Goal: Information Seeking & Learning: Learn about a topic

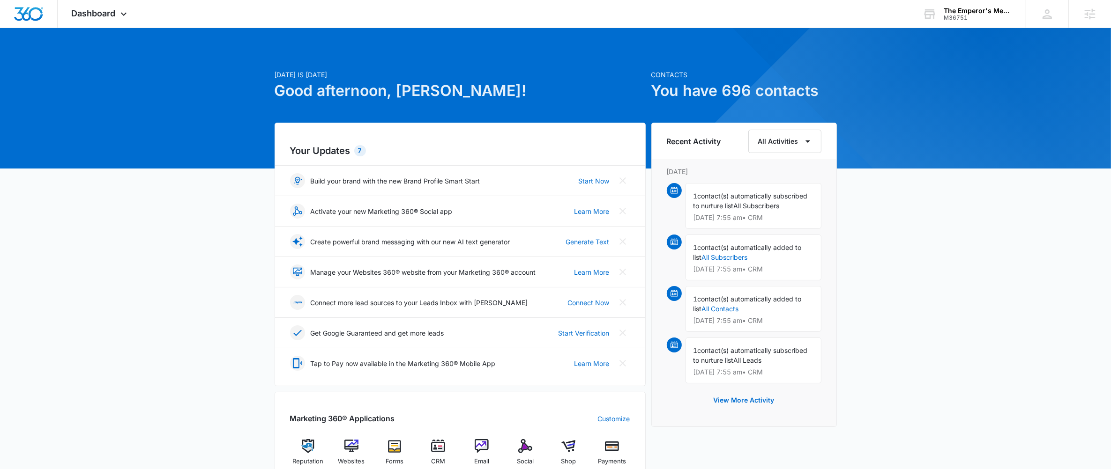
scroll to position [36, 0]
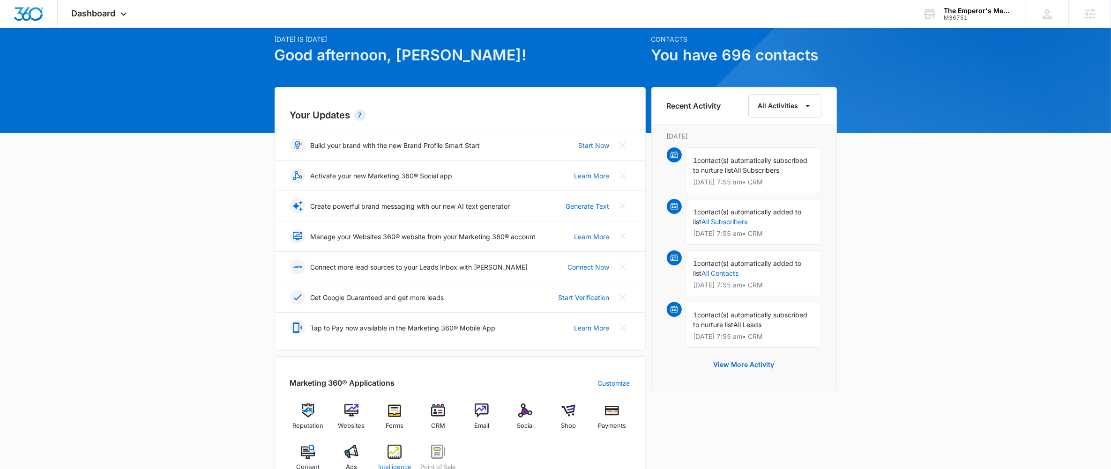
click at [402, 450] on div "Intelligence" at bounding box center [395, 462] width 36 height 34
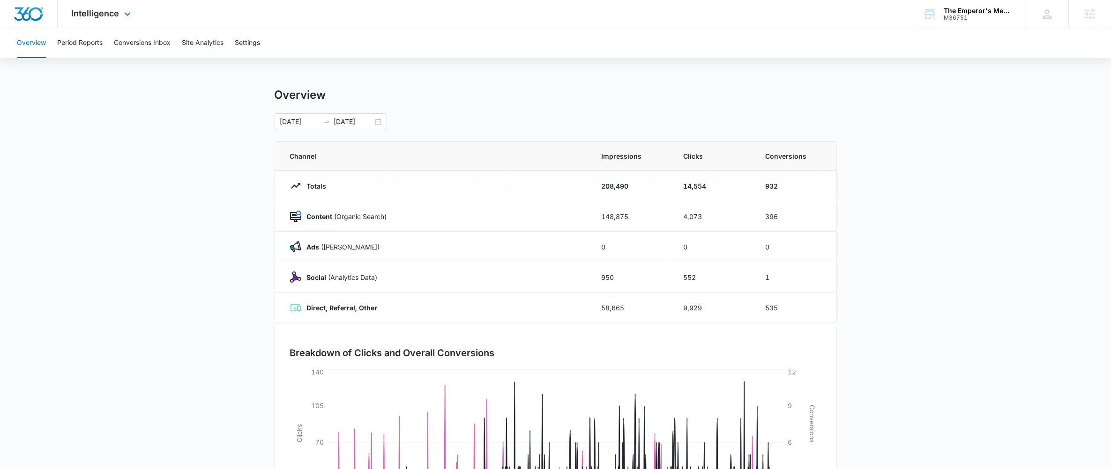
click at [93, 26] on div "Intelligence Apps Reputation Websites Forms CRM Email Social Shop Payments POS …" at bounding box center [102, 14] width 89 height 28
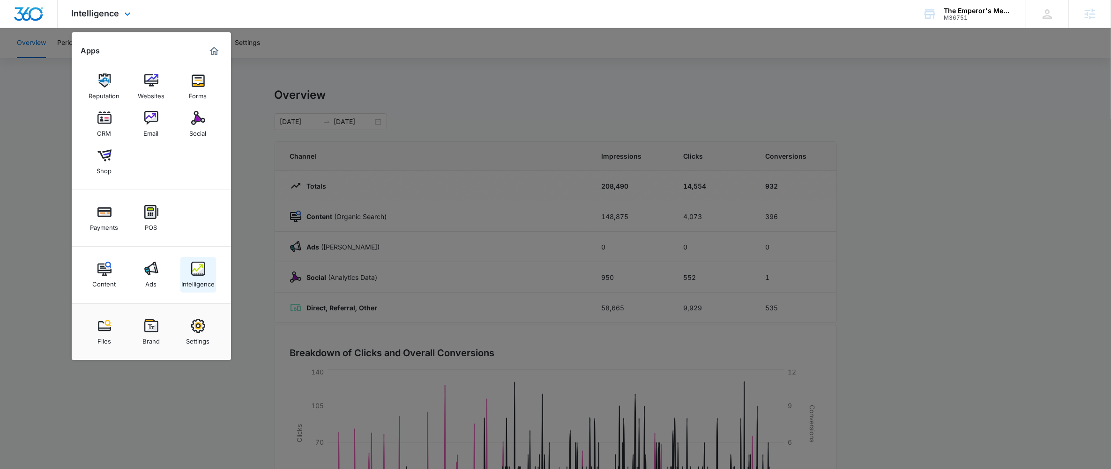
click at [188, 268] on link "Intelligence" at bounding box center [198, 275] width 36 height 36
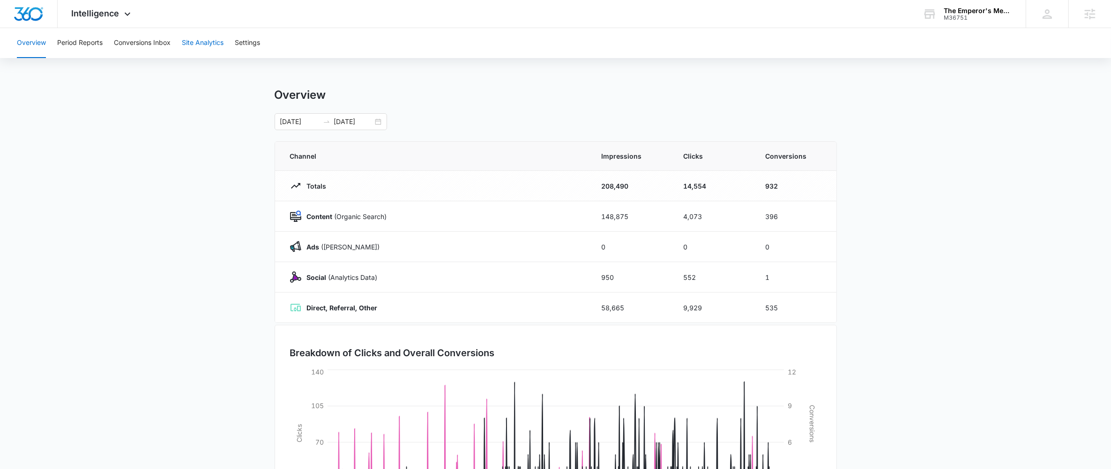
click at [197, 41] on button "Site Analytics" at bounding box center [203, 43] width 42 height 30
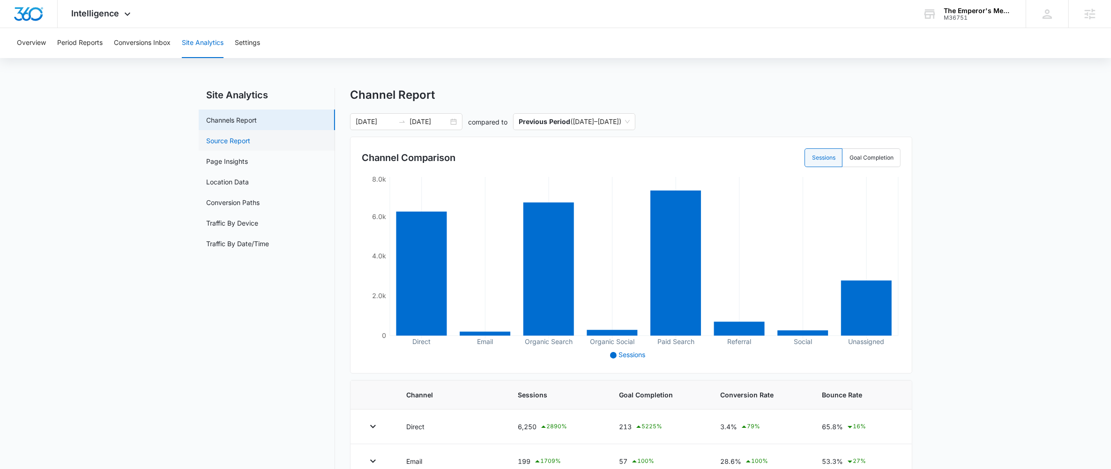
click at [221, 136] on link "Source Report" at bounding box center [228, 141] width 44 height 10
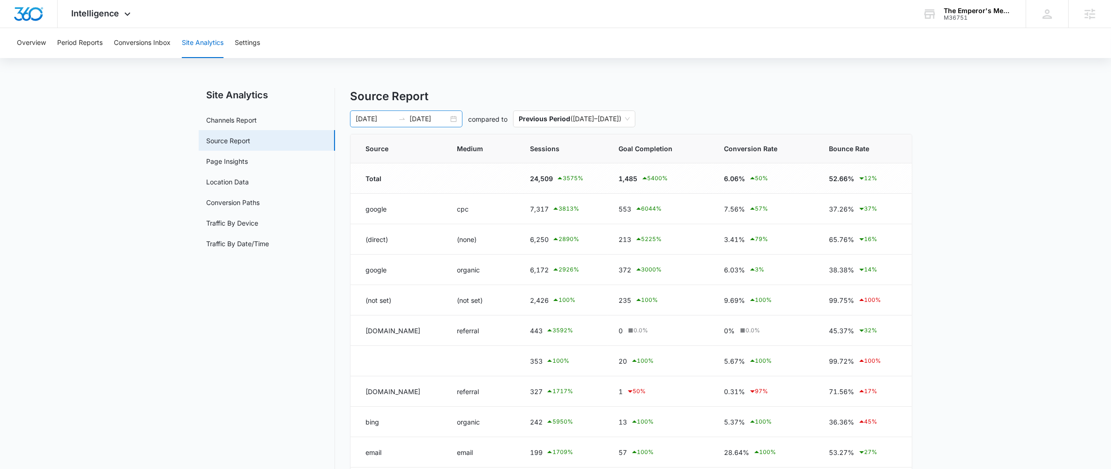
click at [403, 123] on div "[DATE] [DATE]" at bounding box center [406, 119] width 112 height 17
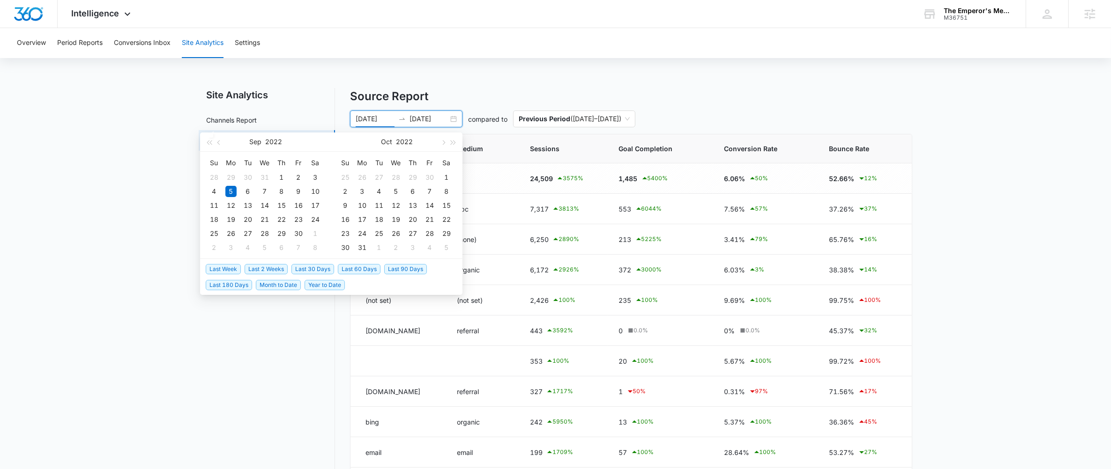
click at [401, 270] on span "Last 90 Days" at bounding box center [405, 269] width 43 height 10
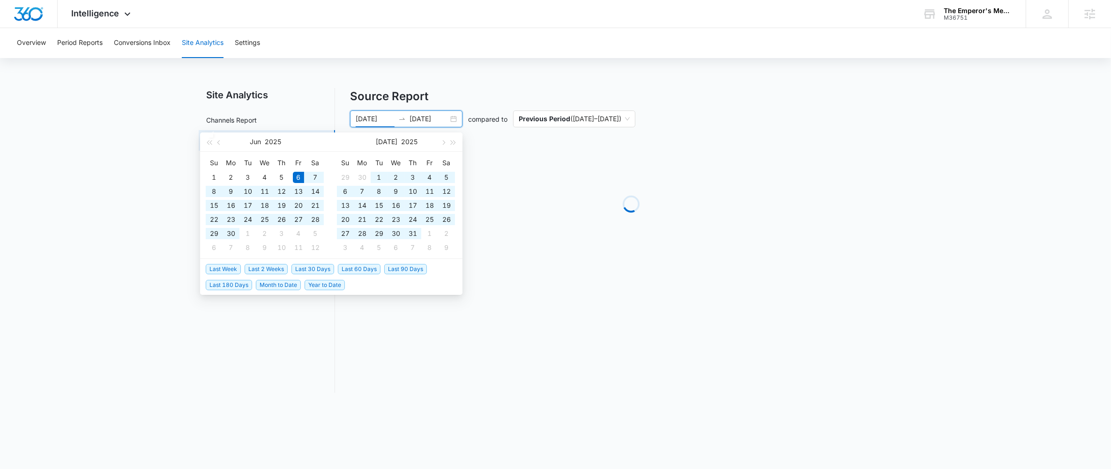
type input "[DATE]"
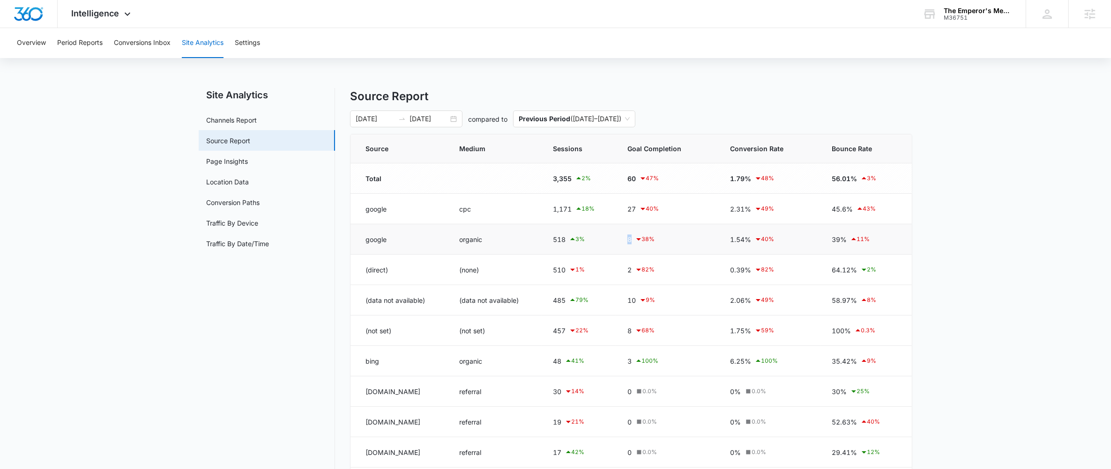
drag, startPoint x: 660, startPoint y: 236, endPoint x: 623, endPoint y: 237, distance: 36.6
click at [623, 237] on td "8 38 %" at bounding box center [667, 239] width 103 height 30
drag, startPoint x: 645, startPoint y: 238, endPoint x: 657, endPoint y: 239, distance: 12.2
click at [657, 239] on div "8 38 %" at bounding box center [667, 239] width 80 height 11
click at [654, 241] on div "8 38 %" at bounding box center [667, 239] width 80 height 11
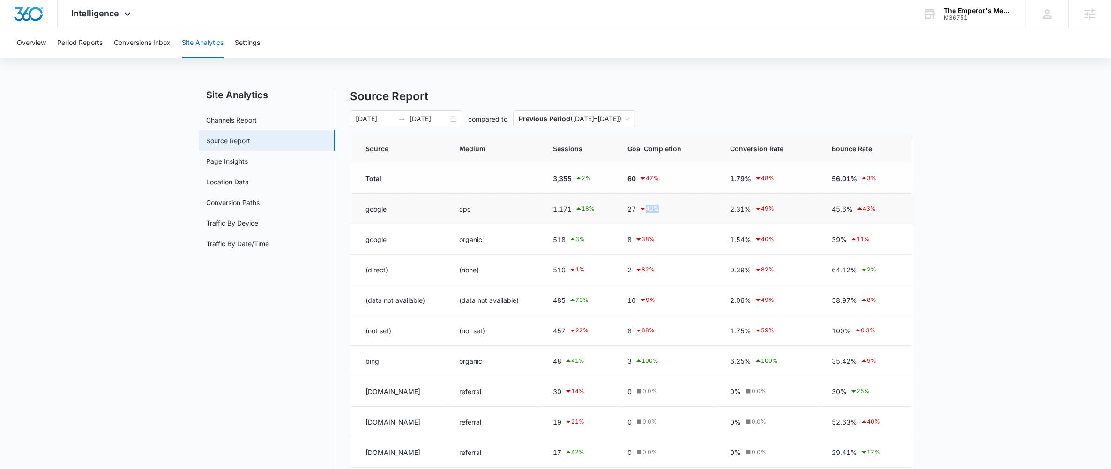
drag, startPoint x: 656, startPoint y: 212, endPoint x: 660, endPoint y: 216, distance: 5.6
click at [660, 216] on td "27 40 %" at bounding box center [667, 209] width 103 height 30
drag, startPoint x: 860, startPoint y: 208, endPoint x: 876, endPoint y: 209, distance: 16.0
click at [877, 209] on div "45.6% 43 %" at bounding box center [864, 208] width 65 height 11
drag, startPoint x: 876, startPoint y: 209, endPoint x: 849, endPoint y: 210, distance: 27.2
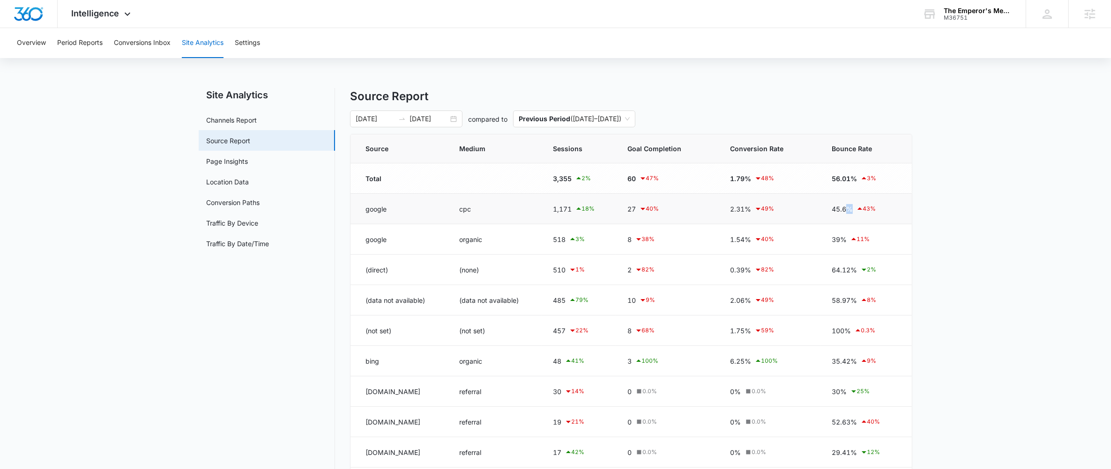
click at [849, 210] on div "45.6% 43 %" at bounding box center [864, 208] width 65 height 11
drag, startPoint x: 834, startPoint y: 238, endPoint x: 852, endPoint y: 239, distance: 17.4
click at [852, 239] on div "39% 11 %" at bounding box center [864, 239] width 65 height 11
drag, startPoint x: 875, startPoint y: 211, endPoint x: 366, endPoint y: 212, distance: 508.3
click at [366, 212] on tr "google cpc 1,171 18 % 27 40 % 2.31% 49 % 45.6% 43 %" at bounding box center [630, 209] width 561 height 30
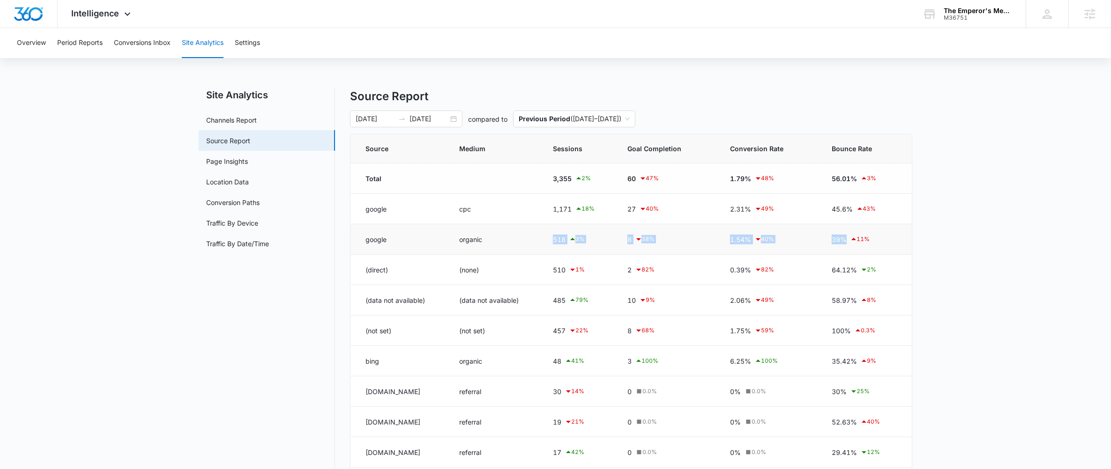
drag, startPoint x: 533, startPoint y: 245, endPoint x: 894, endPoint y: 239, distance: 361.2
click at [894, 239] on tr "google organic 518 3 % 8 38 % 1.54% 40 % 39% 11 %" at bounding box center [630, 239] width 561 height 30
drag, startPoint x: 877, startPoint y: 365, endPoint x: 370, endPoint y: 364, distance: 506.9
click at [371, 364] on tr "bing organic 48 41 % 3 100 % 6.25% 100 % 35.42% 9 %" at bounding box center [630, 361] width 561 height 30
click at [431, 360] on td "bing" at bounding box center [398, 361] width 97 height 30
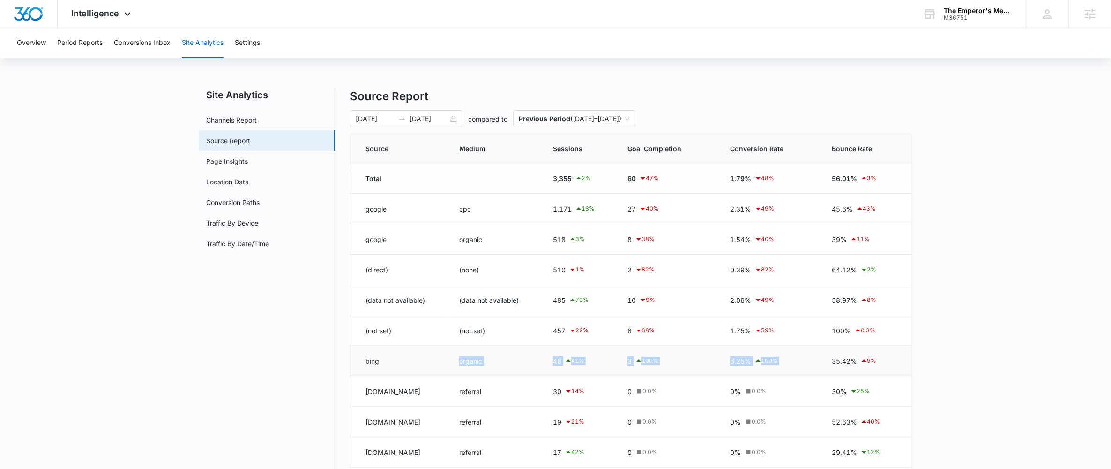
drag, startPoint x: 433, startPoint y: 359, endPoint x: 904, endPoint y: 356, distance: 471.3
click at [904, 356] on tr "bing organic 48 41 % 3 100 % 6.25% 100 % 35.42% 9 %" at bounding box center [630, 361] width 561 height 30
drag, startPoint x: 887, startPoint y: 215, endPoint x: 355, endPoint y: 214, distance: 532.6
click at [355, 214] on tr "google cpc 1,171 18 % 27 40 % 2.31% 49 % 45.6% 43 %" at bounding box center [630, 209] width 561 height 30
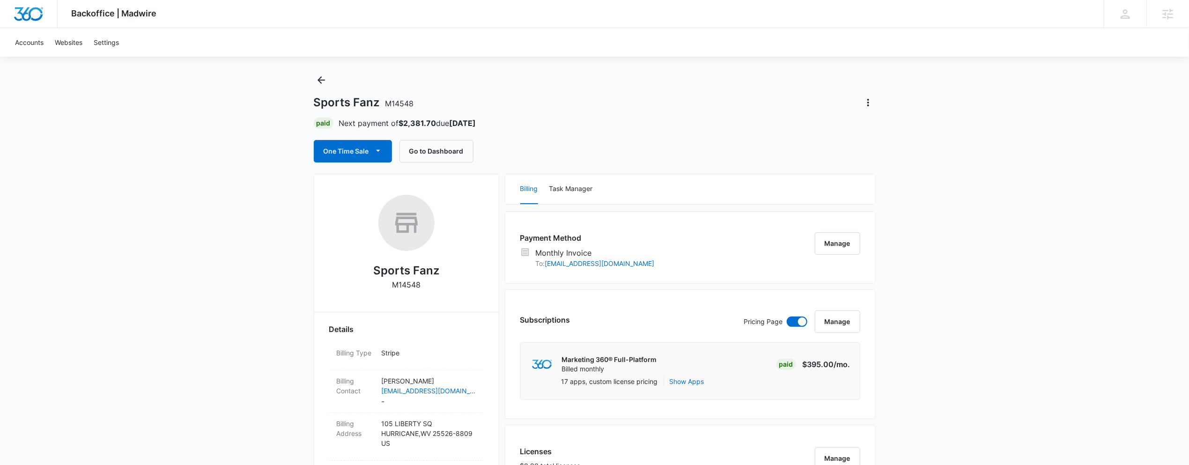
scroll to position [36, 0]
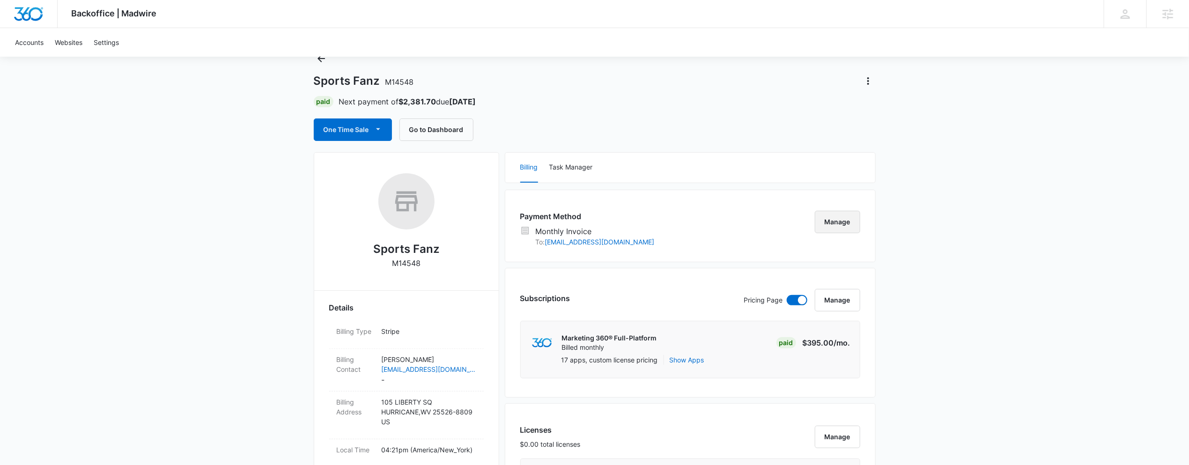
click at [853, 224] on button "Manage" at bounding box center [837, 222] width 45 height 22
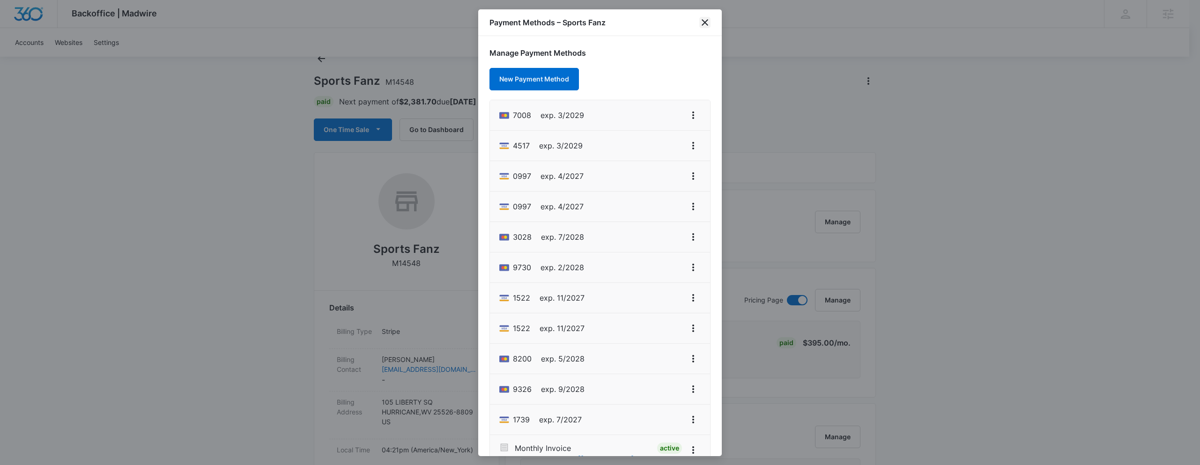
click at [704, 23] on icon "close" at bounding box center [704, 22] width 11 height 11
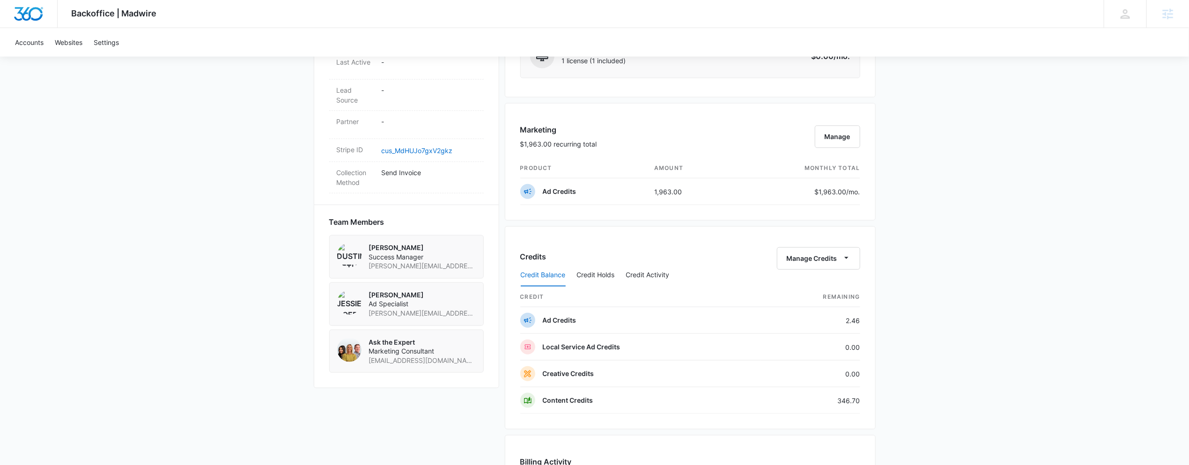
scroll to position [898, 0]
